Goal: Complete application form

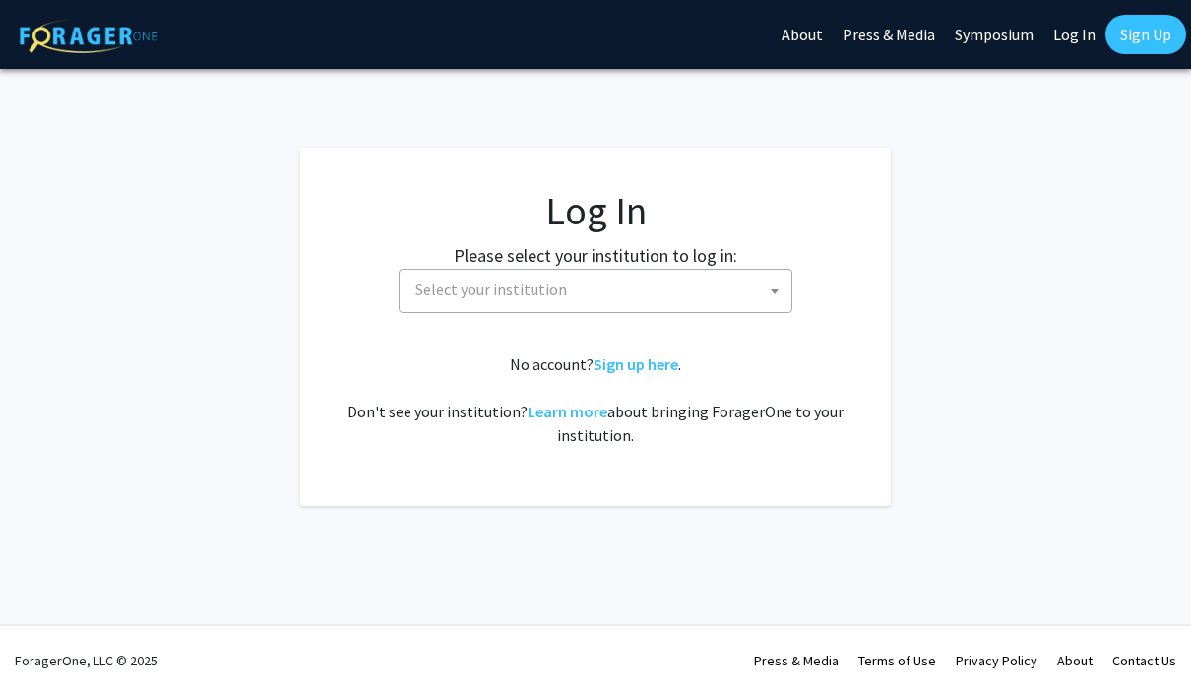
select select
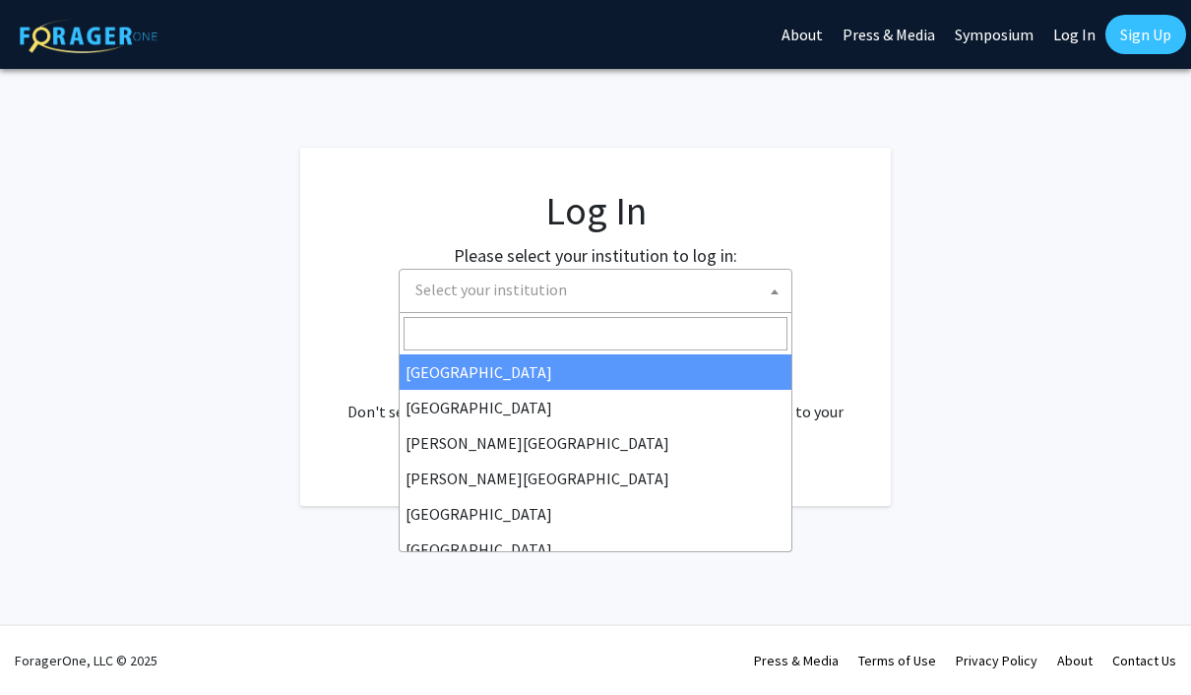
click at [455, 304] on span "Select your institution" at bounding box center [599, 290] width 384 height 40
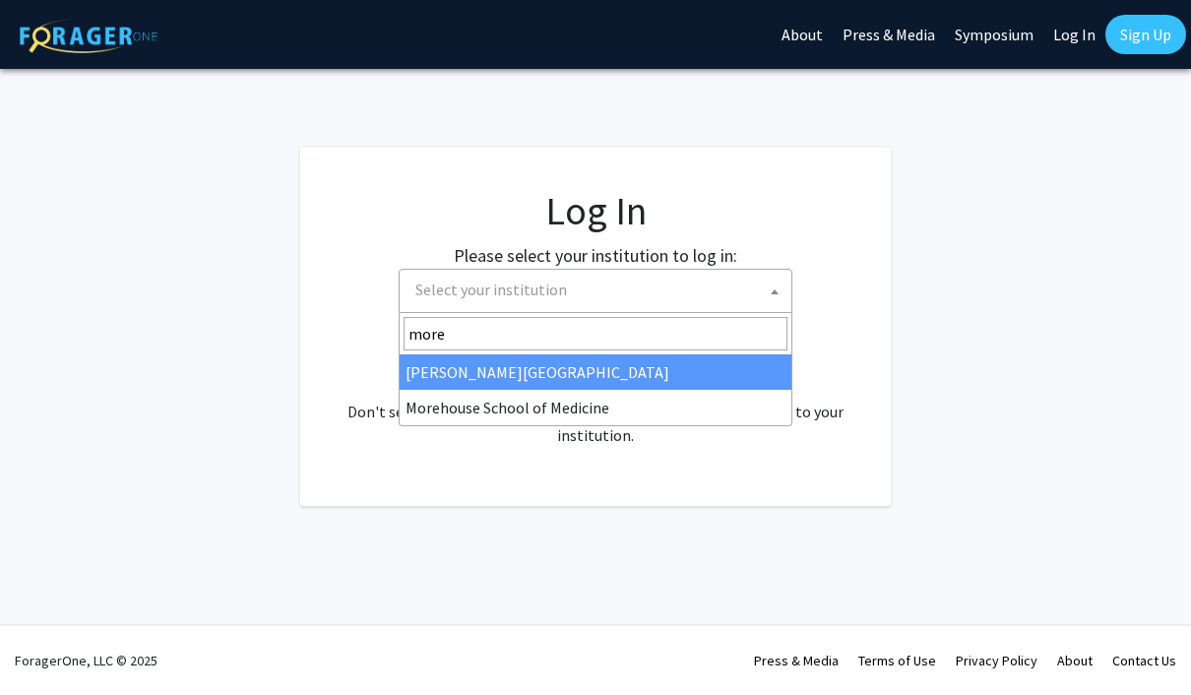
type input "more"
select select "28"
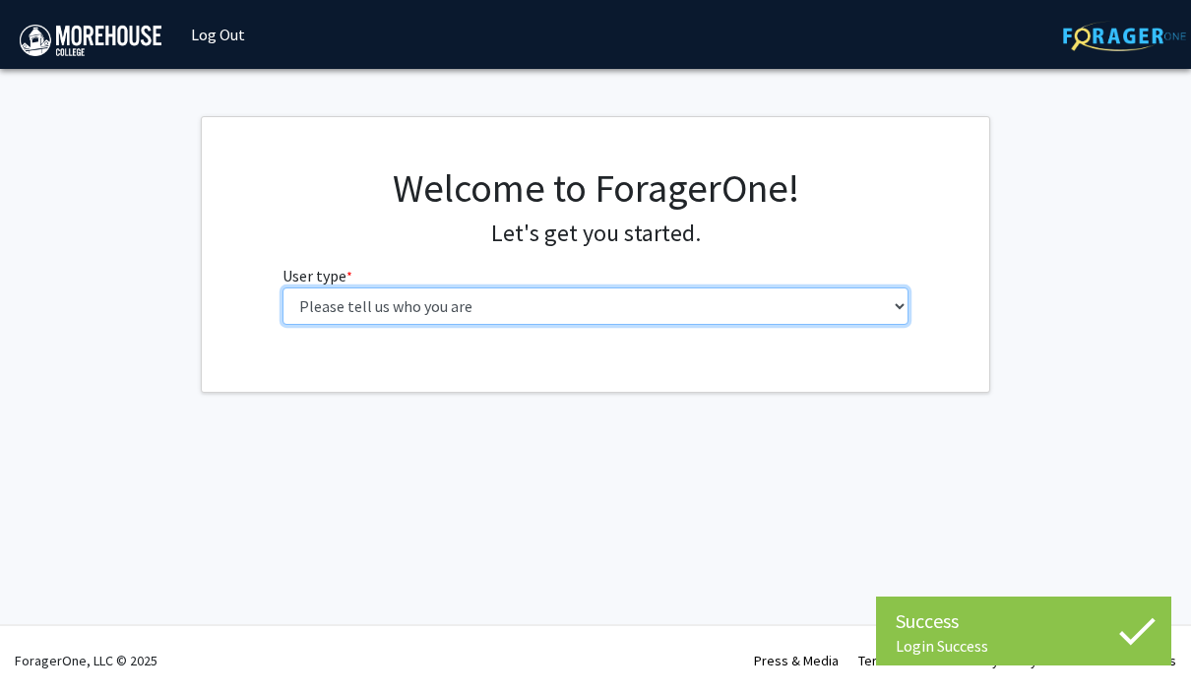
select select "1: undergrad"
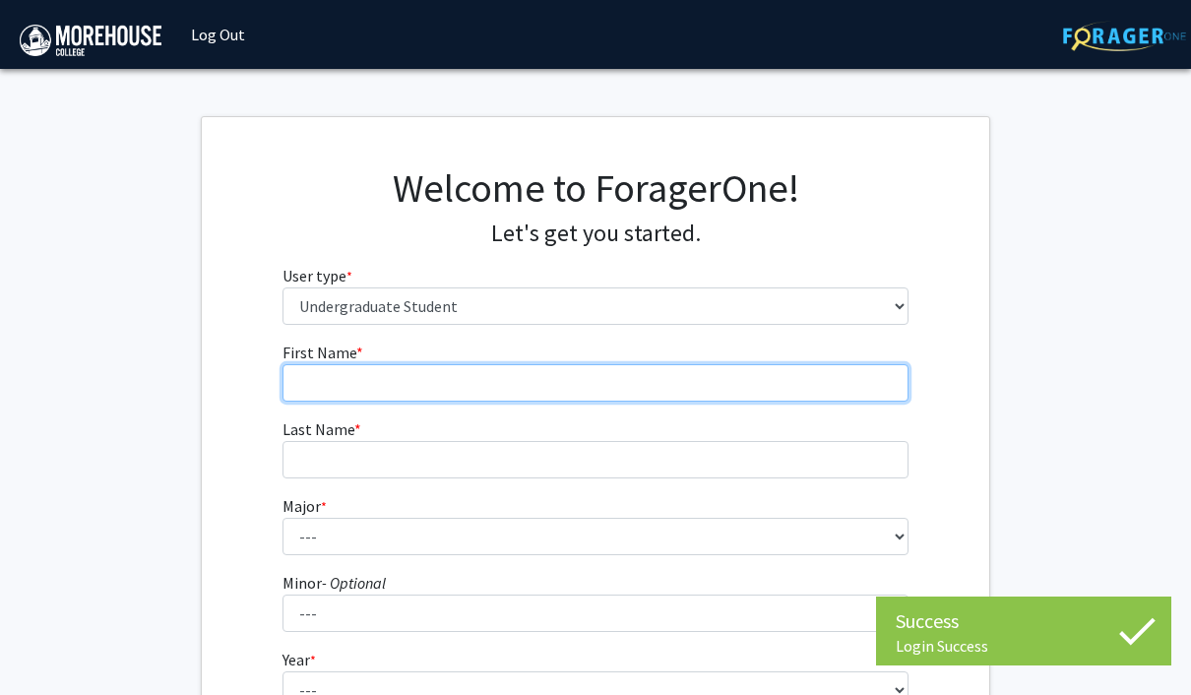
click at [630, 395] on input "First Name * required" at bounding box center [595, 382] width 627 height 37
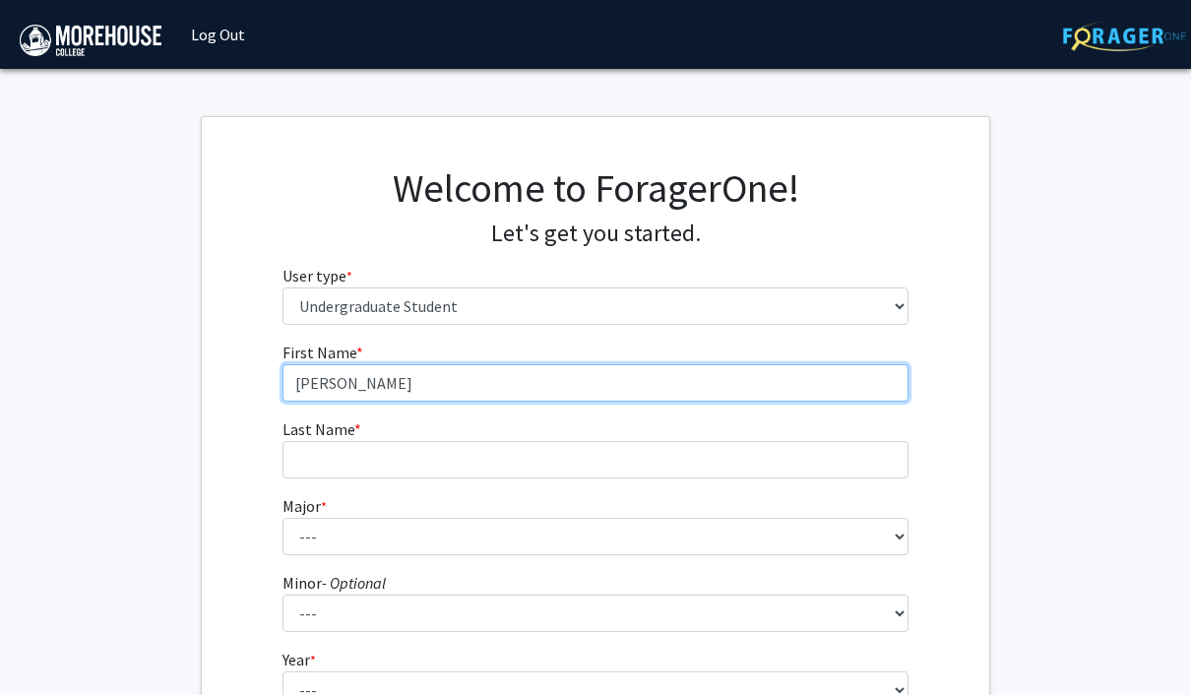
type input "Ellis"
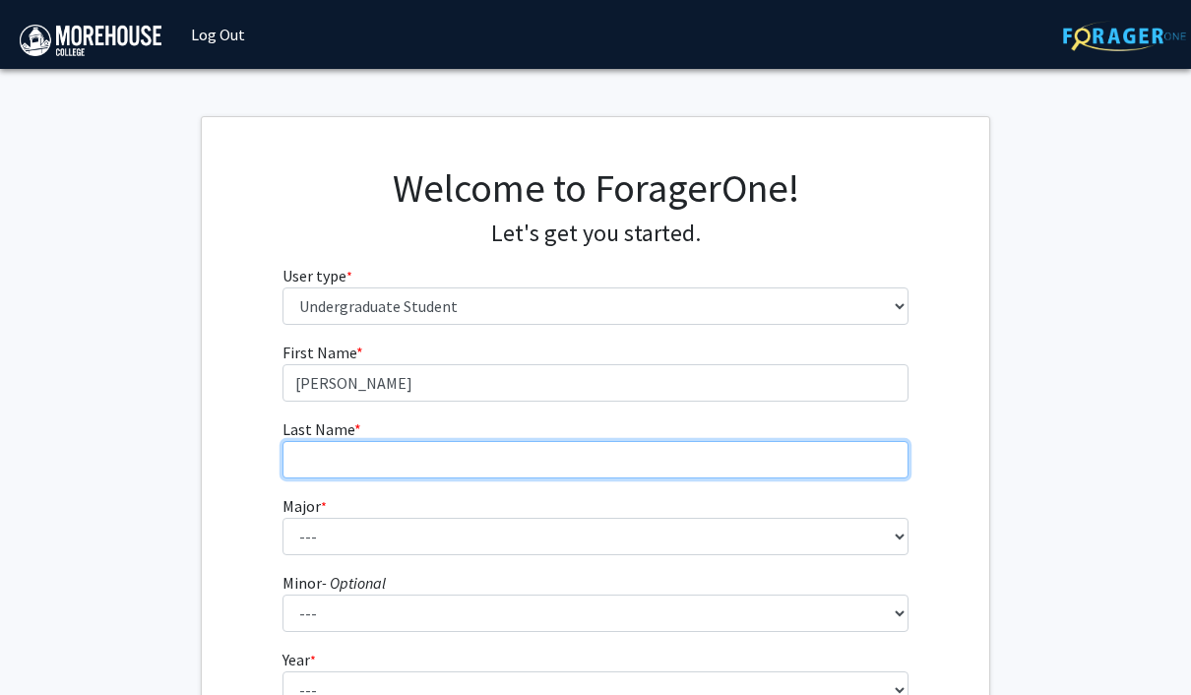
click at [577, 465] on input "Last Name * required" at bounding box center [595, 459] width 627 height 37
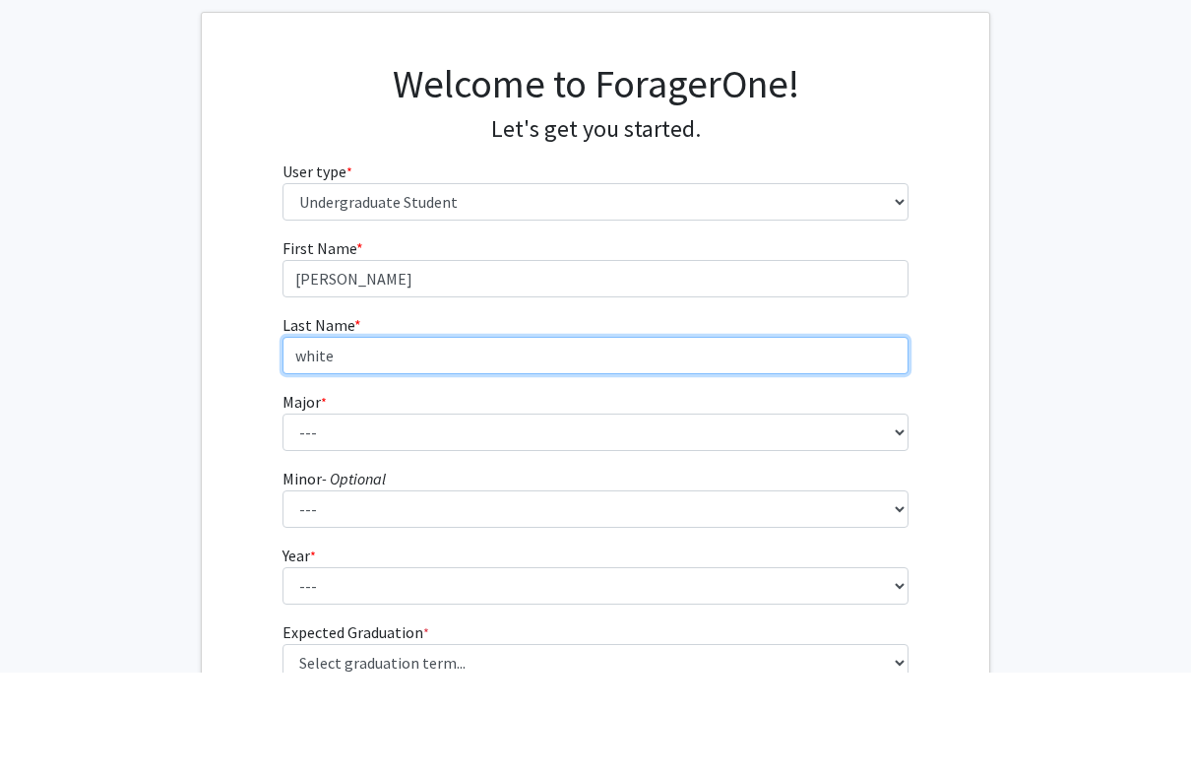
type input "white"
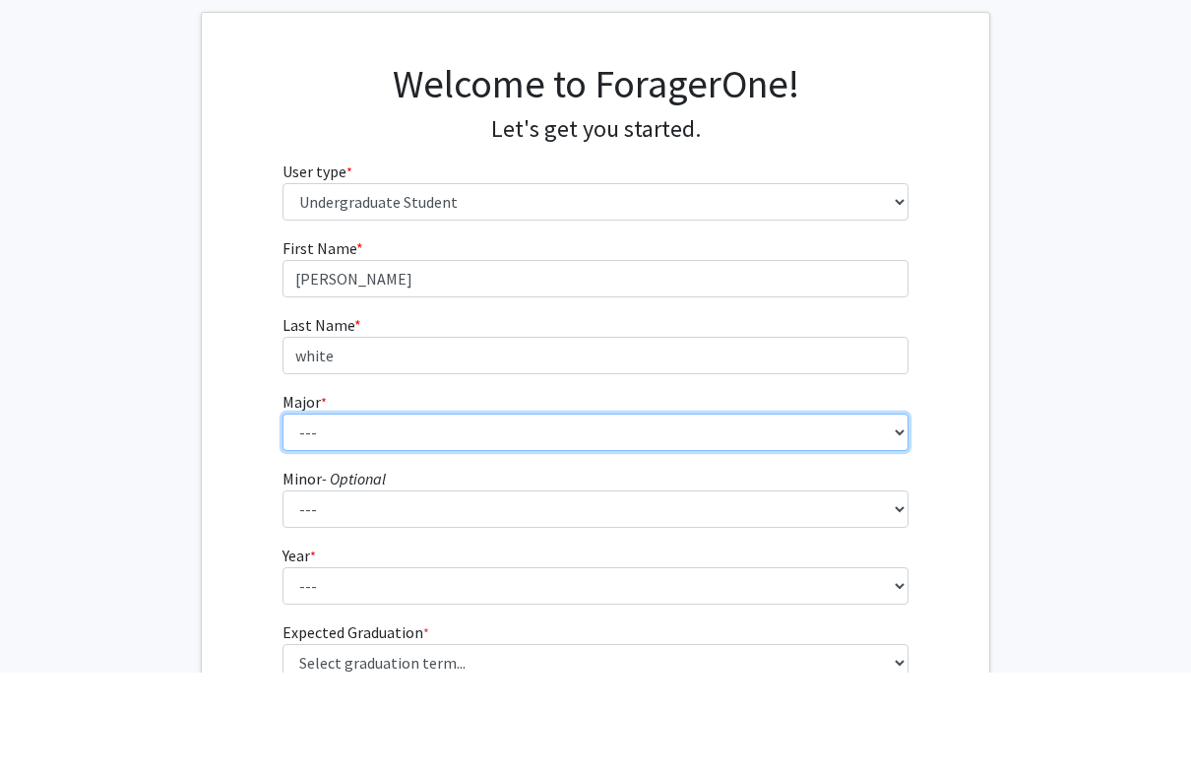
scroll to position [104, 0]
select select "5: 2095"
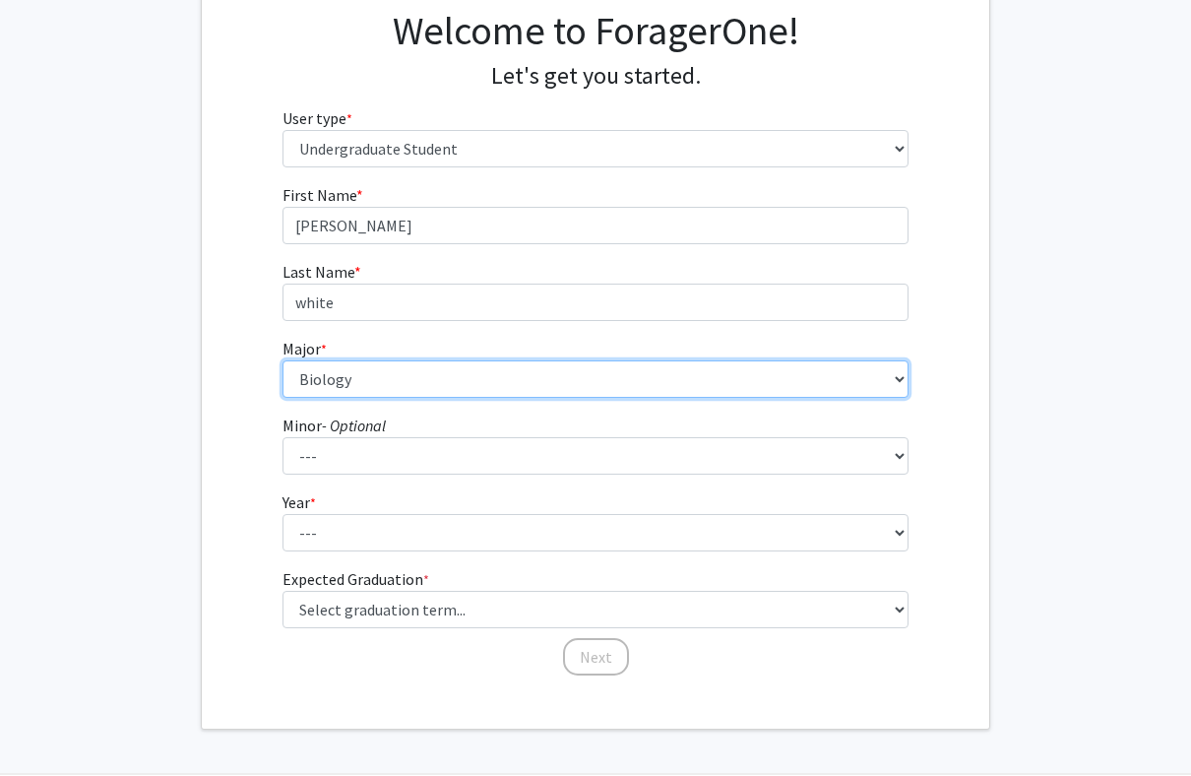
scroll to position [218, 0]
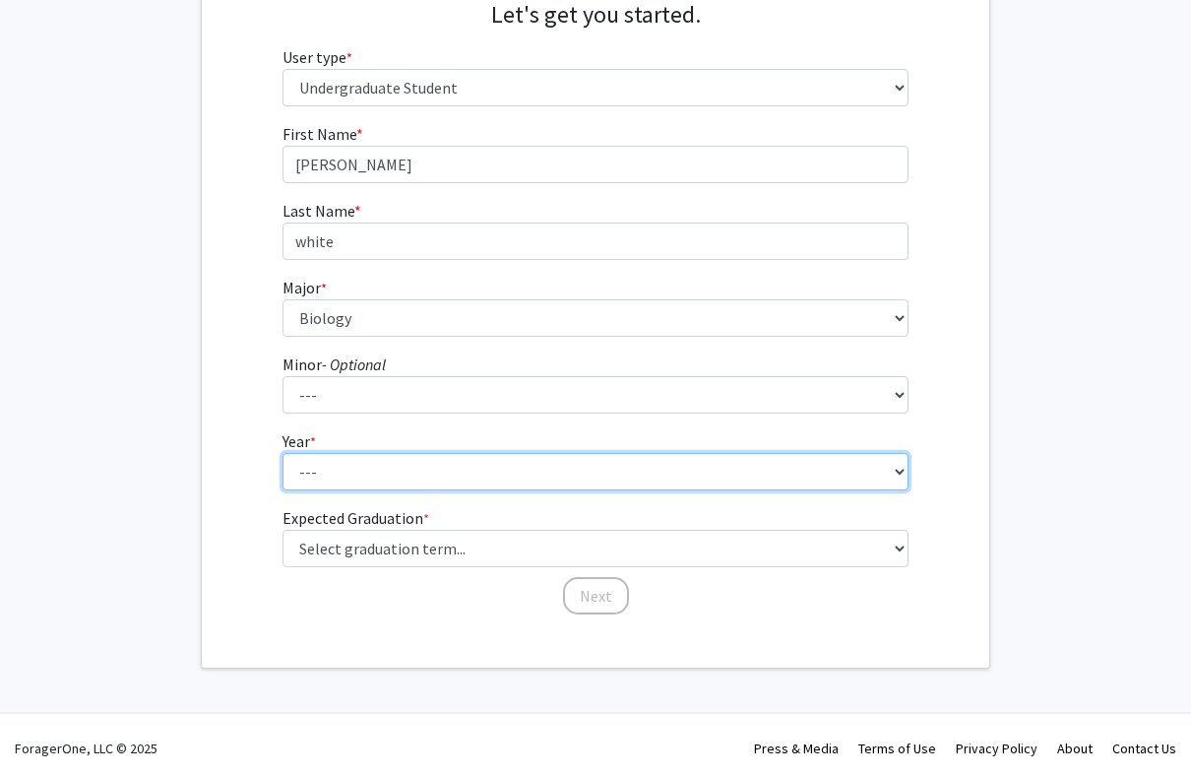
select select "2: sophomore"
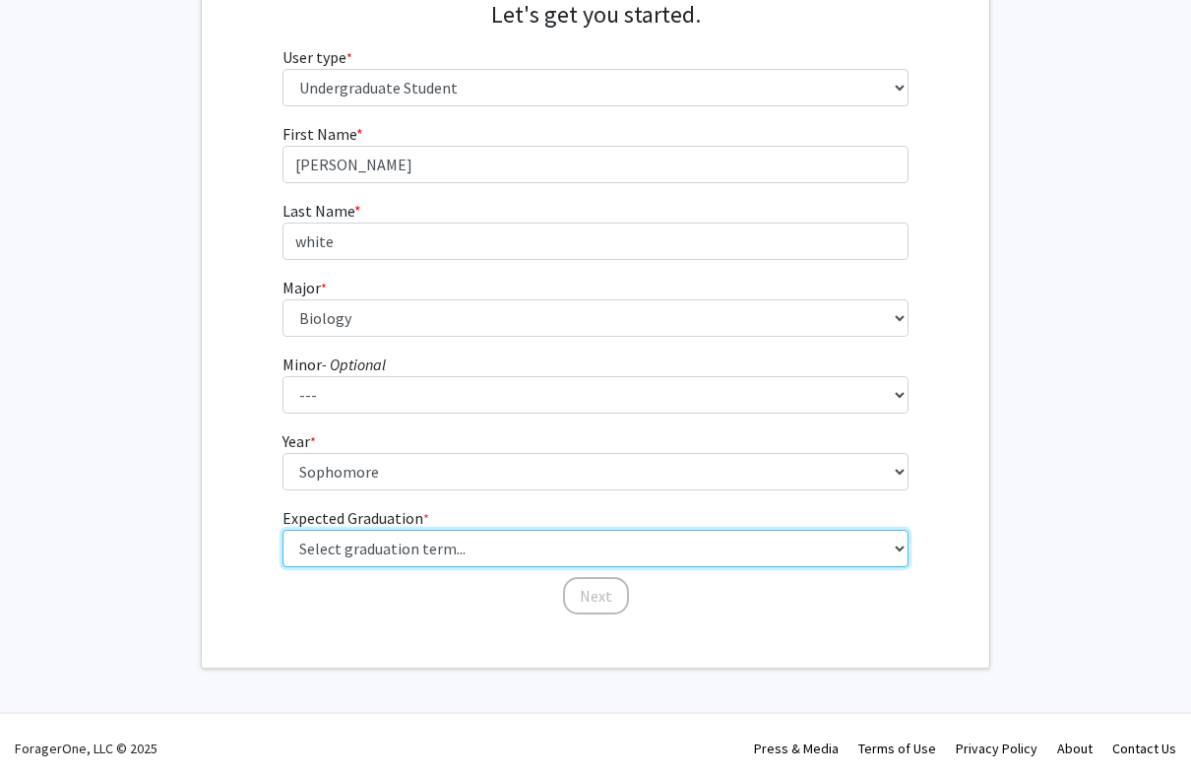
select select "13: spring_2028"
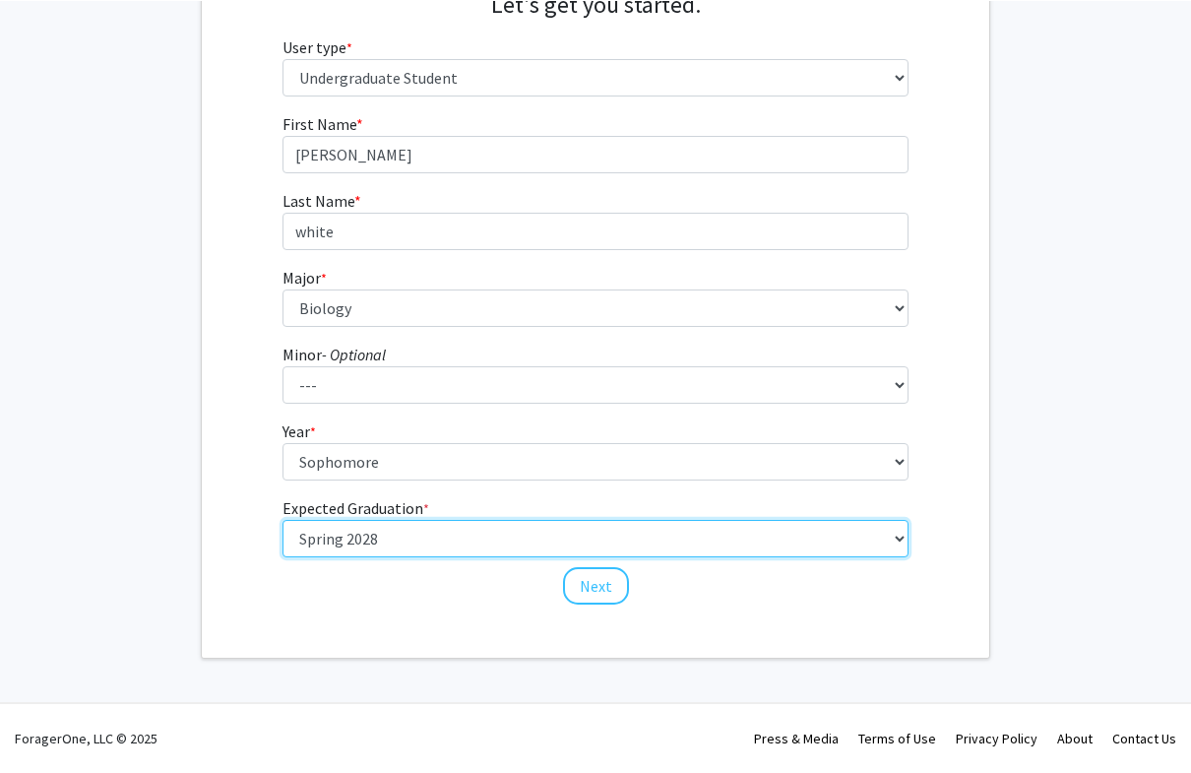
scroll to position [227, 0]
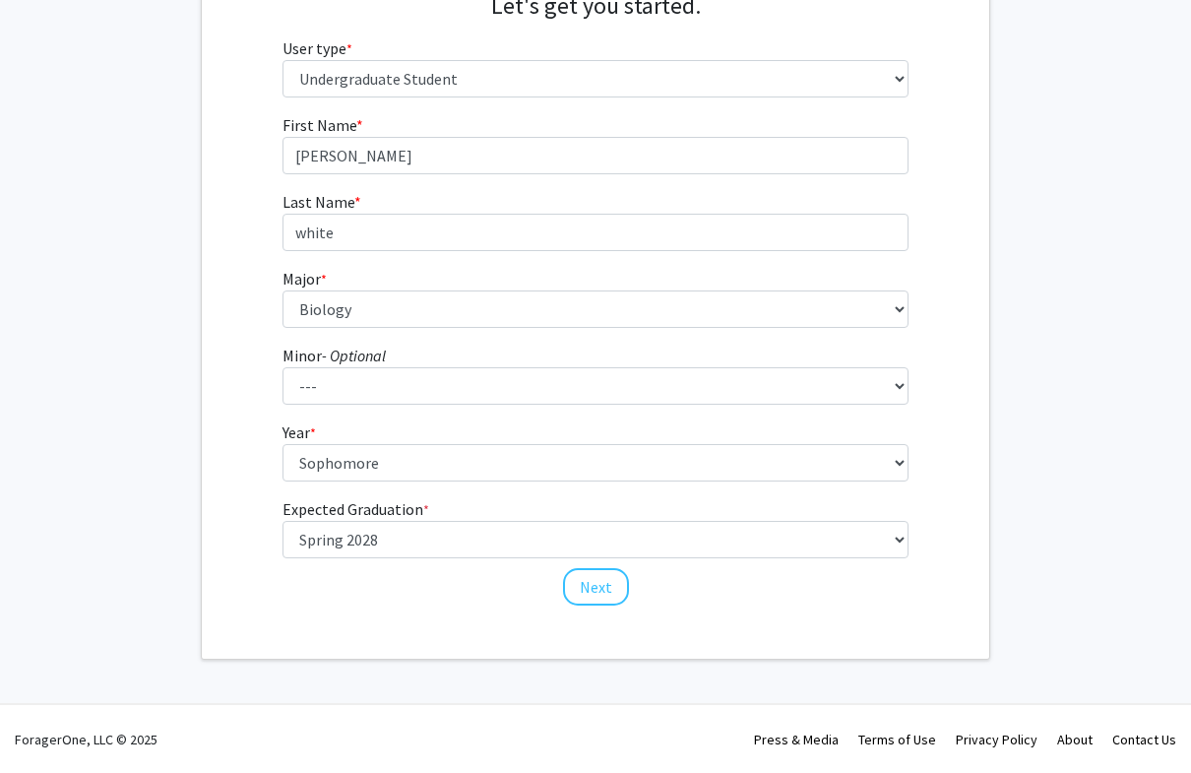
drag, startPoint x: 580, startPoint y: 582, endPoint x: 580, endPoint y: 354, distance: 227.3
click at [580, 582] on button "Next" at bounding box center [596, 586] width 66 height 37
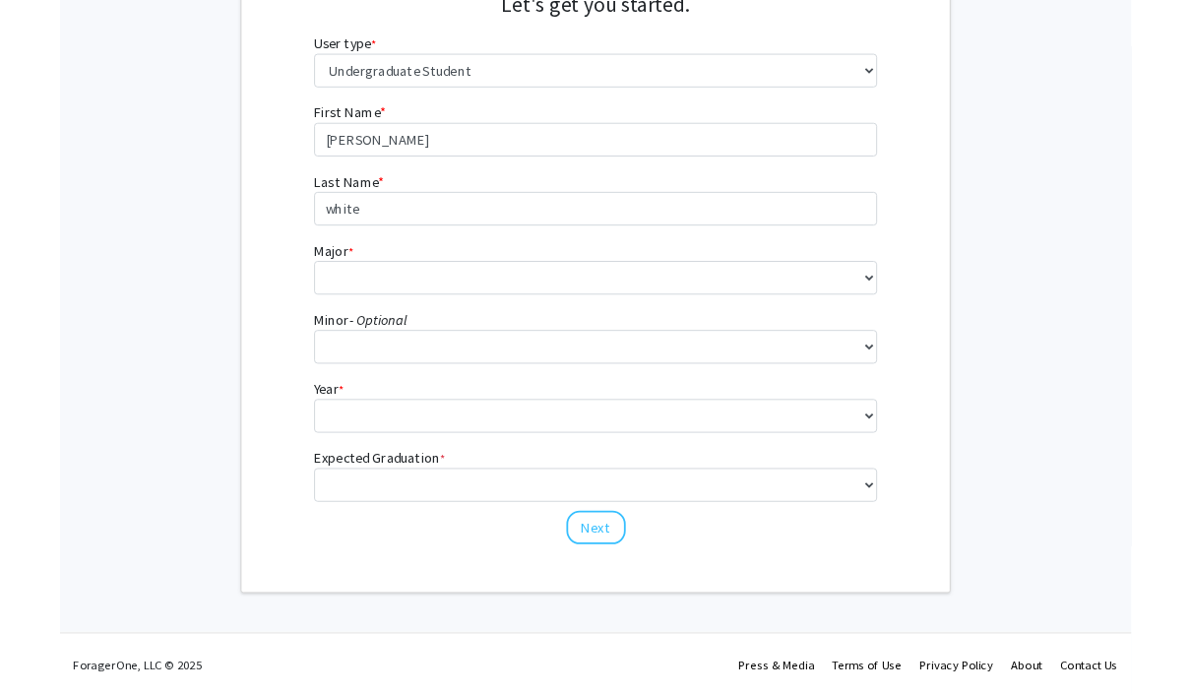
scroll to position [0, 0]
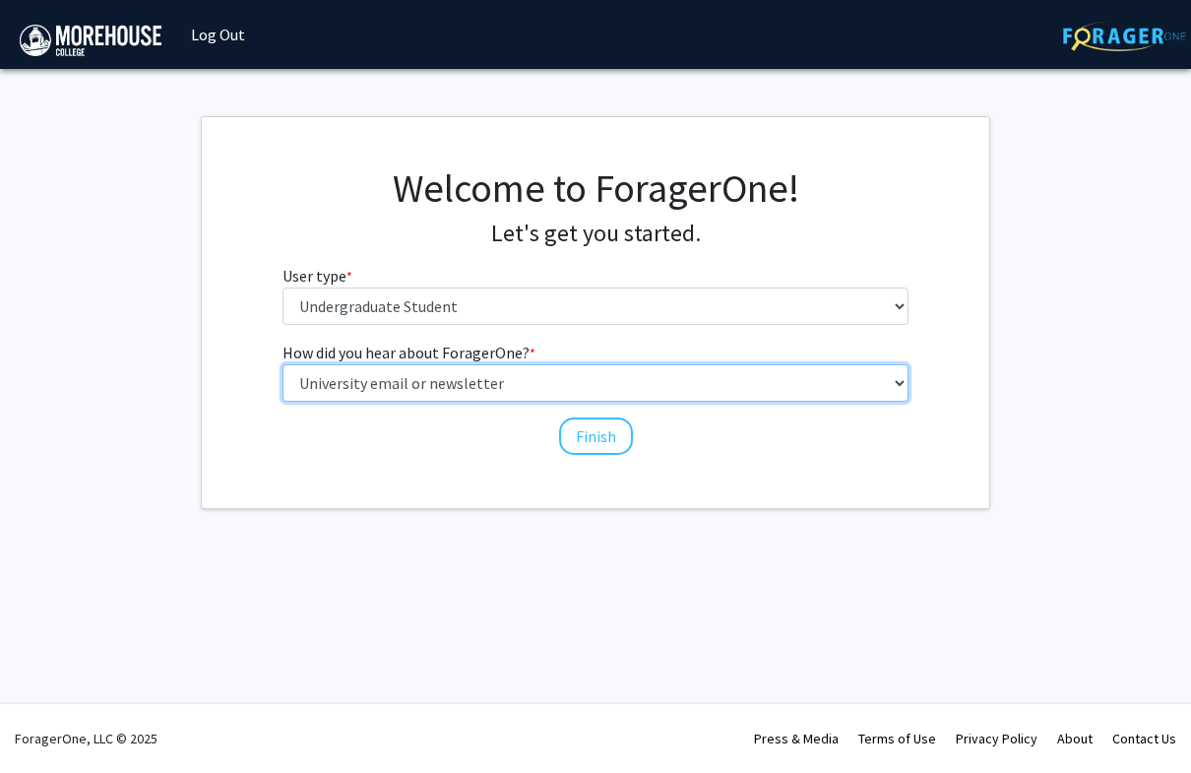
select select "3: university_website"
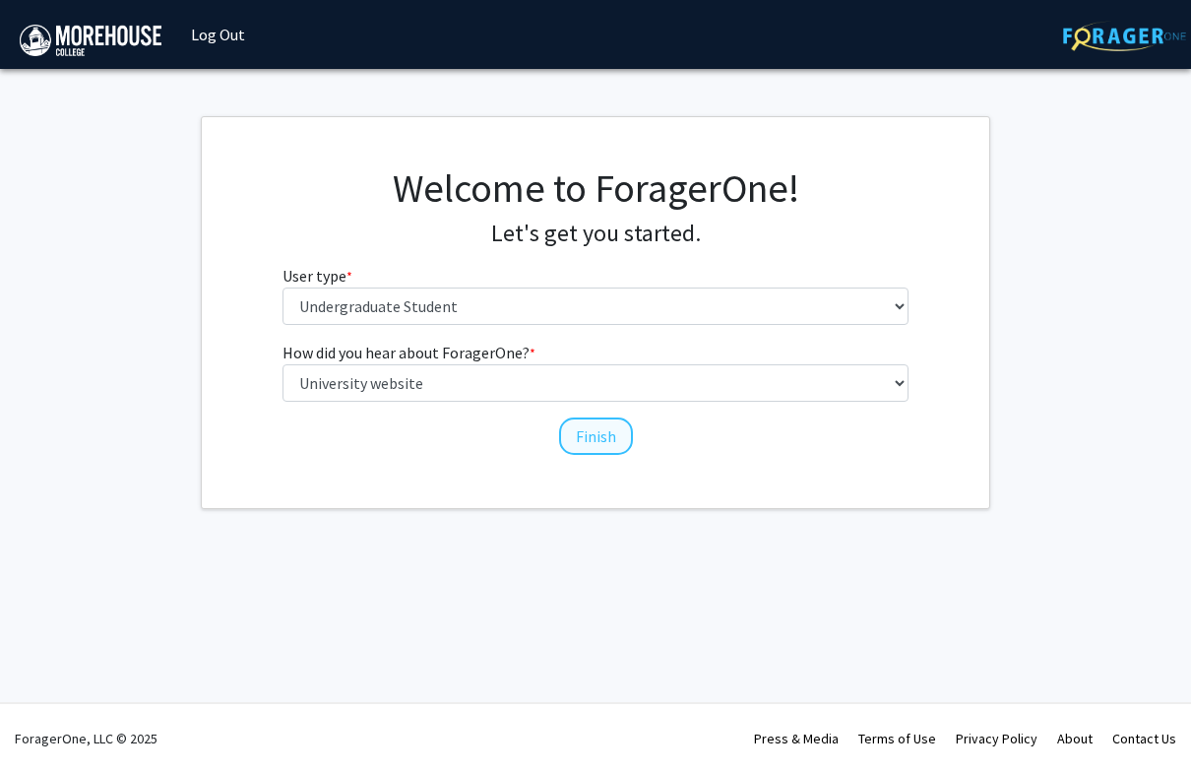
click at [589, 422] on button "Finish" at bounding box center [596, 435] width 74 height 37
